Goal: Task Accomplishment & Management: Complete application form

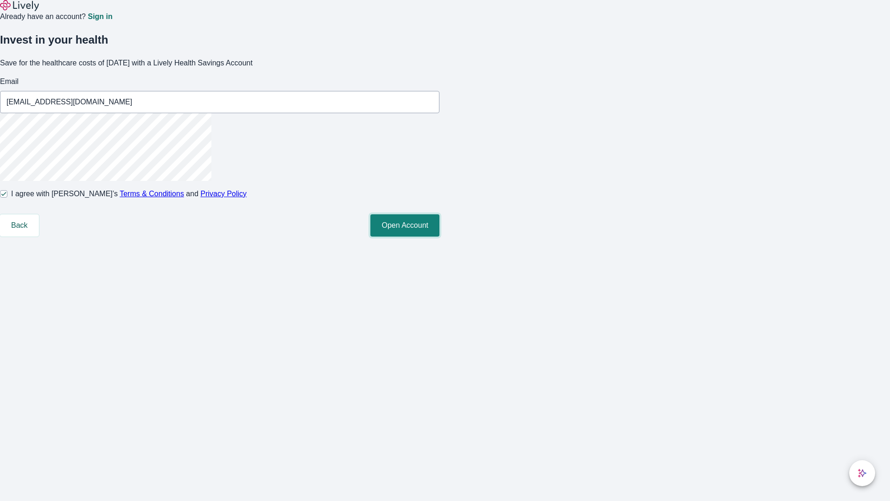
click at [440, 236] on button "Open Account" at bounding box center [404, 225] width 69 height 22
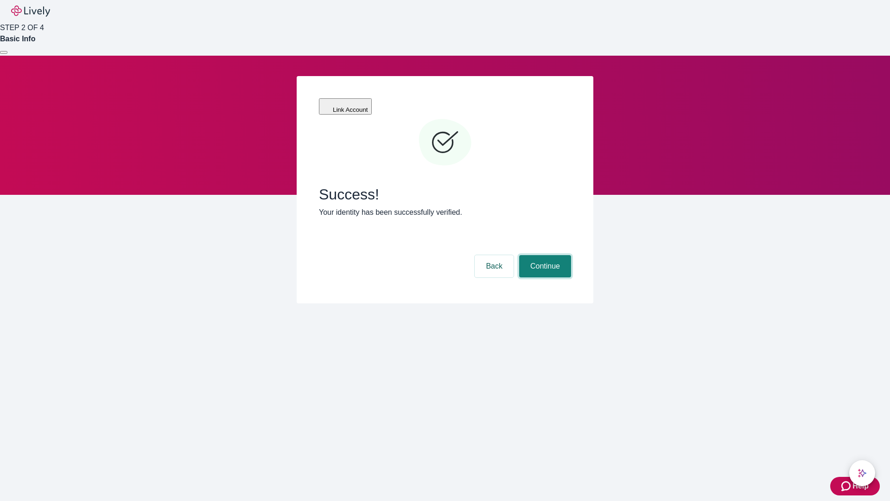
click at [544, 255] on button "Continue" at bounding box center [545, 266] width 52 height 22
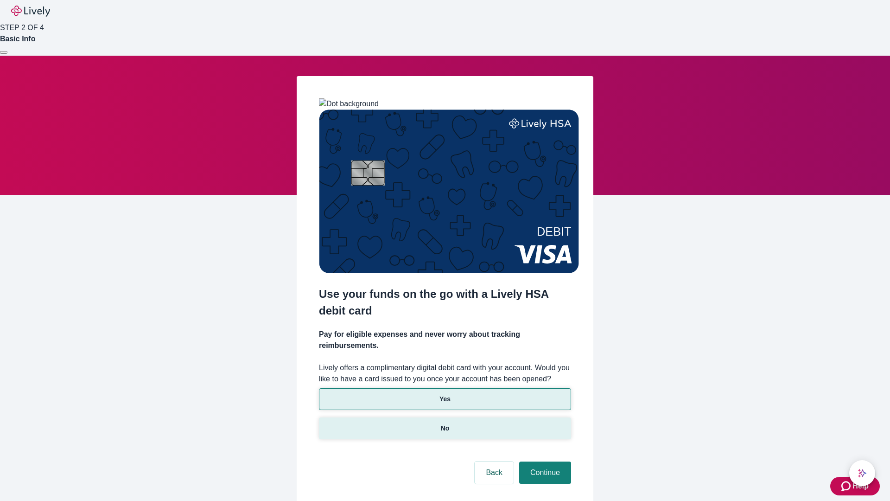
click at [445, 423] on p "No" at bounding box center [445, 428] width 9 height 10
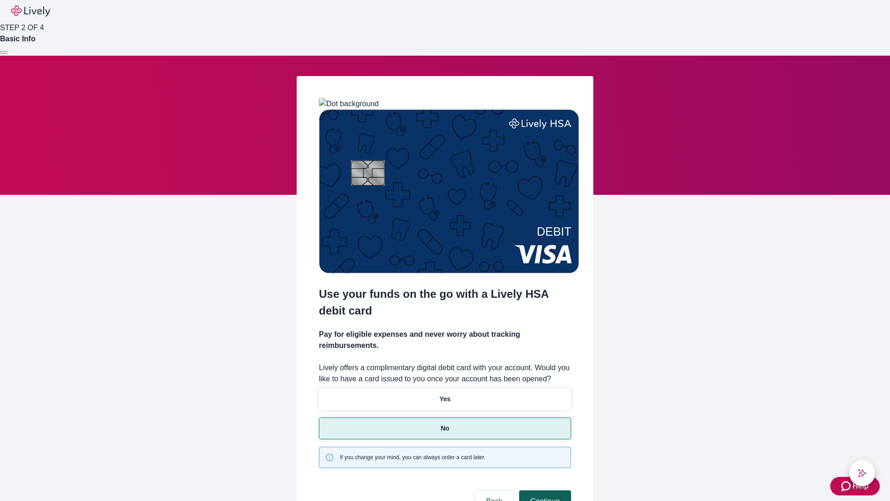
click at [544, 490] on button "Continue" at bounding box center [545, 501] width 52 height 22
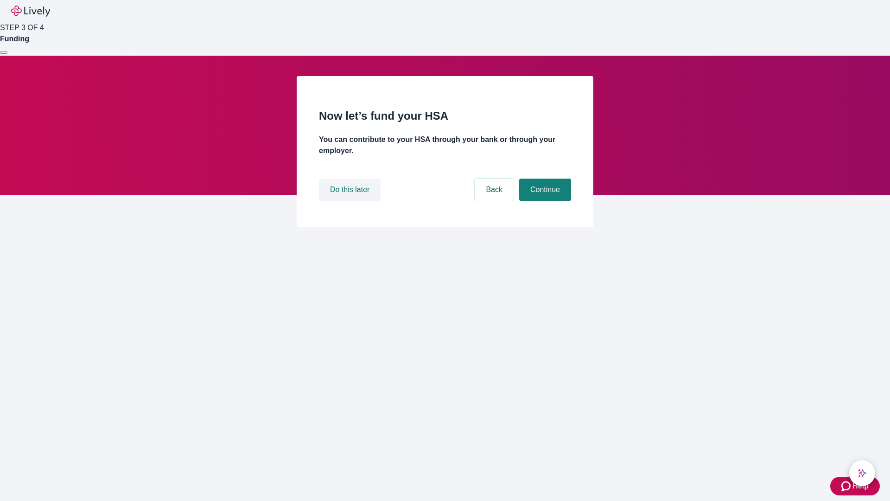
click at [351, 201] on button "Do this later" at bounding box center [350, 190] width 62 height 22
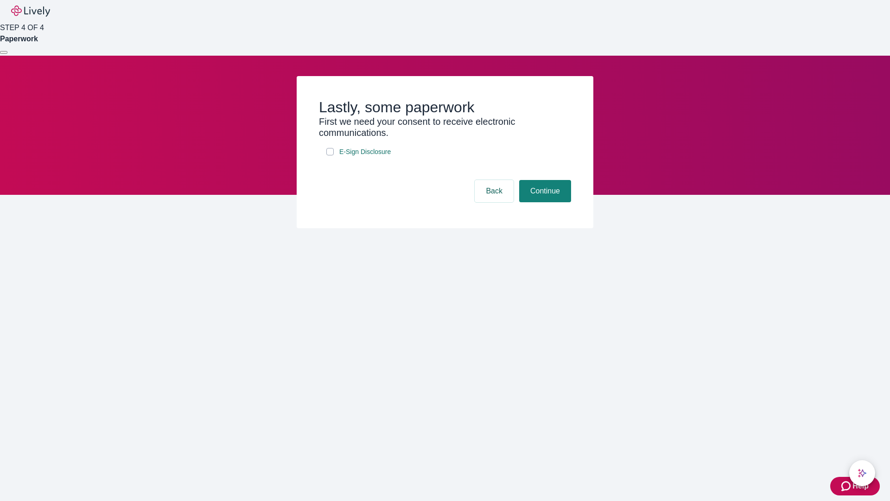
click at [330, 155] on input "E-Sign Disclosure" at bounding box center [329, 151] width 7 height 7
checkbox input "true"
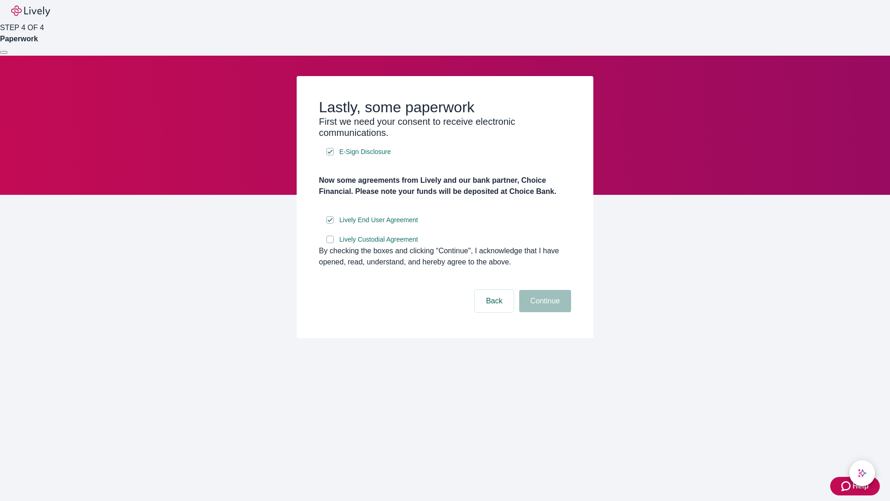
click at [330, 243] on input "Lively Custodial Agreement" at bounding box center [329, 239] width 7 height 7
checkbox input "true"
click at [544, 312] on button "Continue" at bounding box center [545, 301] width 52 height 22
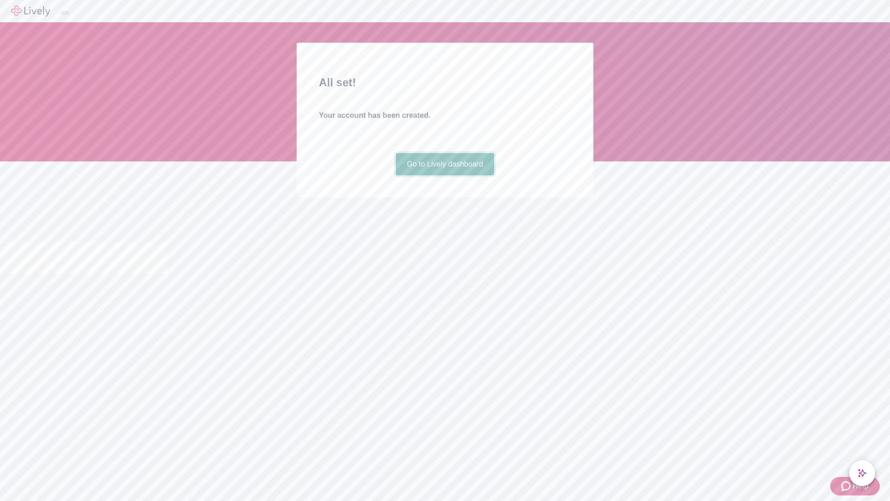
click at [445, 175] on link "Go to Lively dashboard" at bounding box center [445, 164] width 99 height 22
